Goal: Information Seeking & Learning: Find specific fact

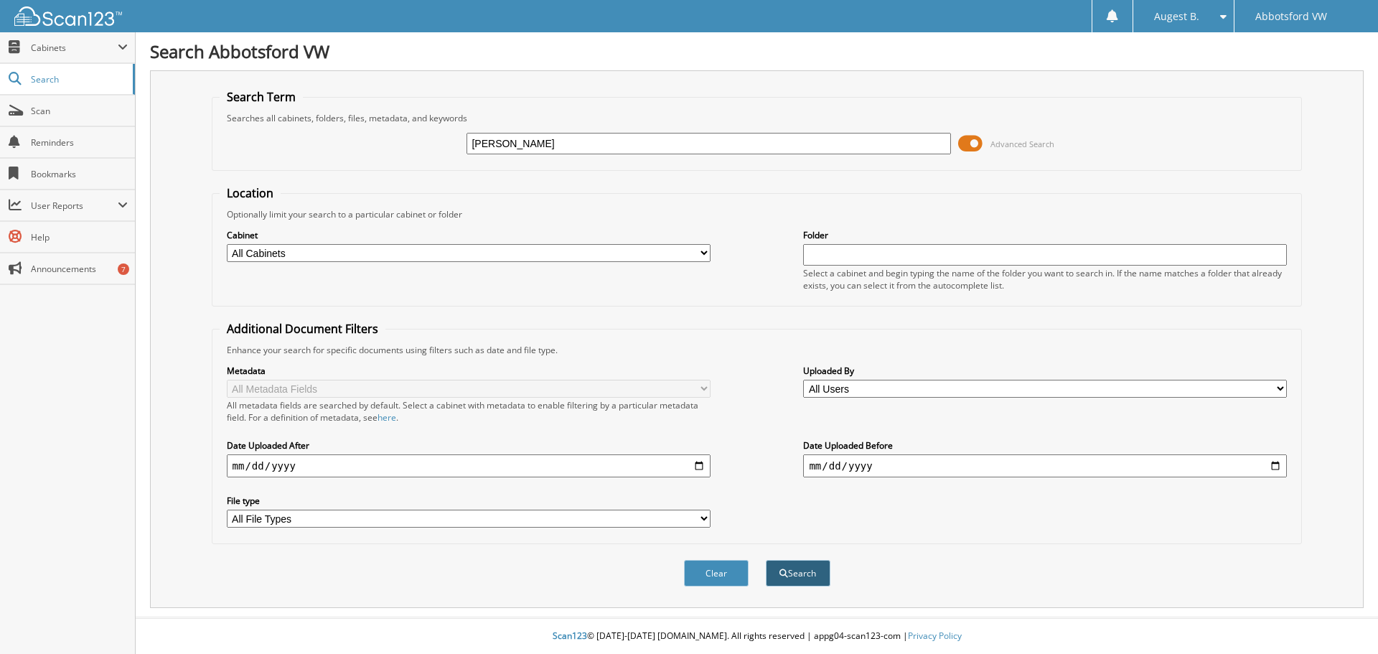
type input "[PERSON_NAME]"
click at [802, 578] on button "Search" at bounding box center [798, 573] width 65 height 27
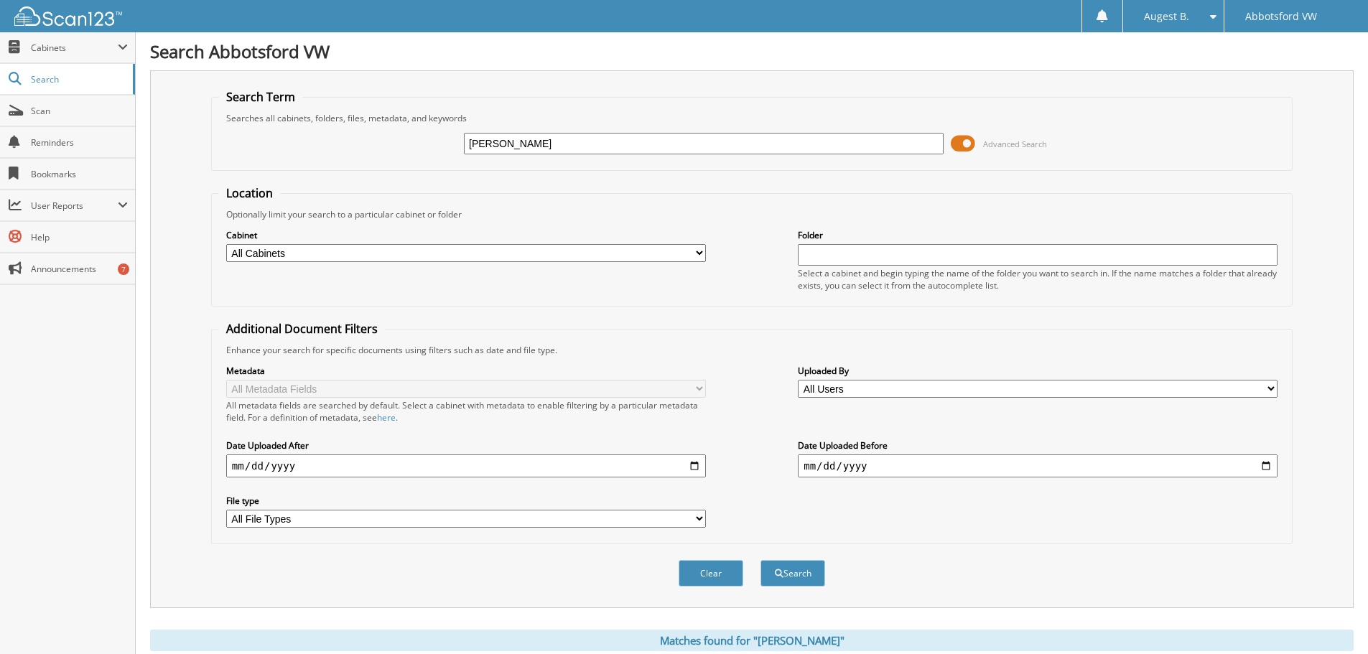
drag, startPoint x: 512, startPoint y: 136, endPoint x: 421, endPoint y: 134, distance: 91.2
click at [421, 134] on div "watson Advanced Search" at bounding box center [751, 143] width 1065 height 39
type input "tt161716"
click at [760, 560] on button "Search" at bounding box center [792, 573] width 65 height 27
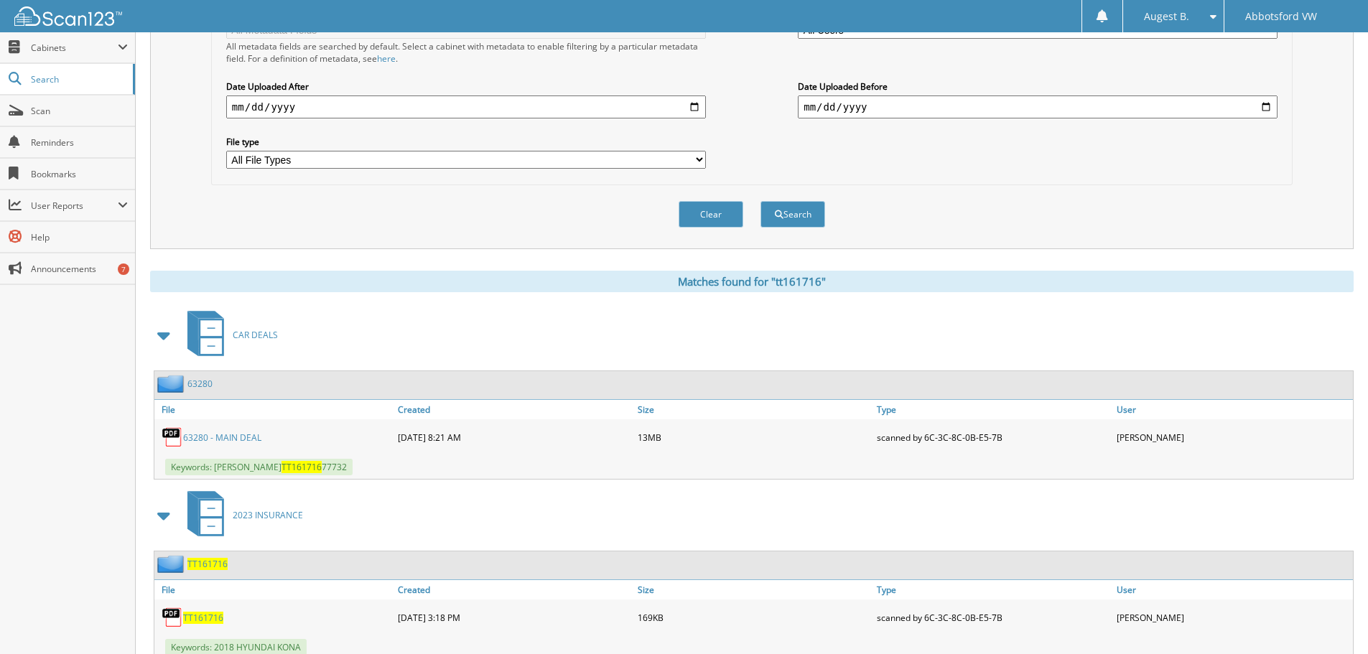
scroll to position [408, 0]
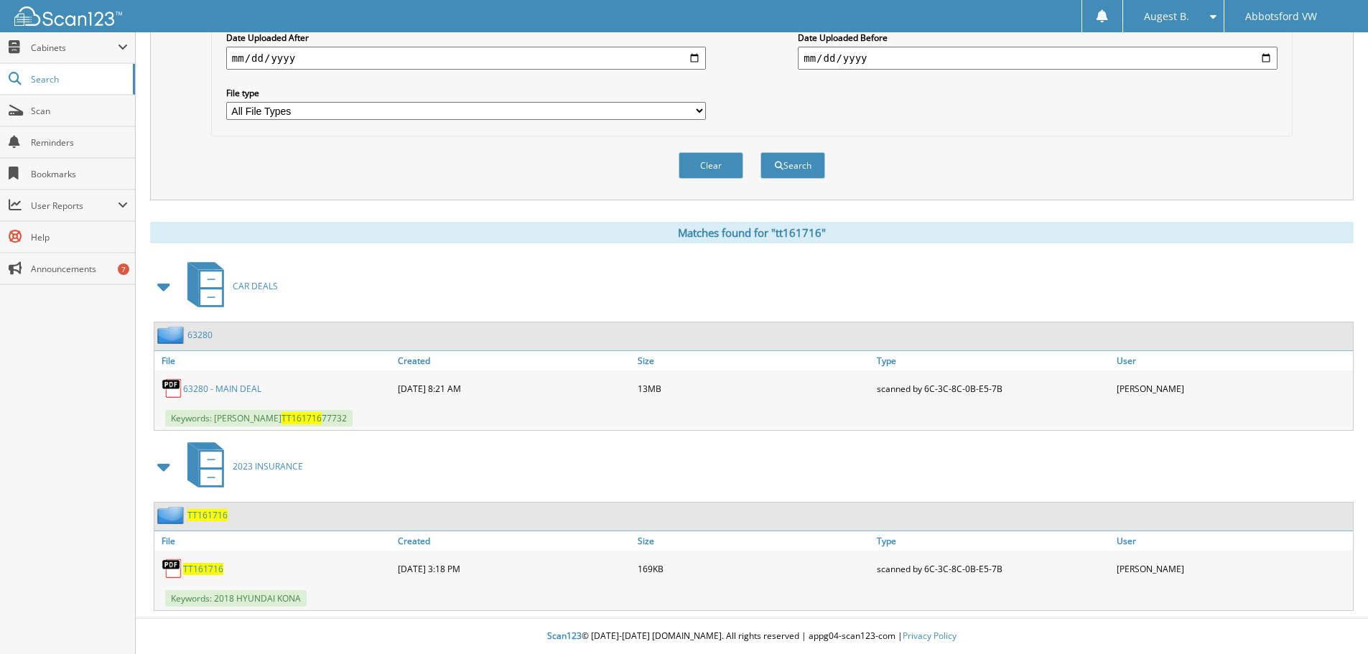
click at [231, 387] on link "63280 - MAIN DEAL" at bounding box center [222, 389] width 78 height 12
